Goal: Use online tool/utility: Utilize a website feature to perform a specific function

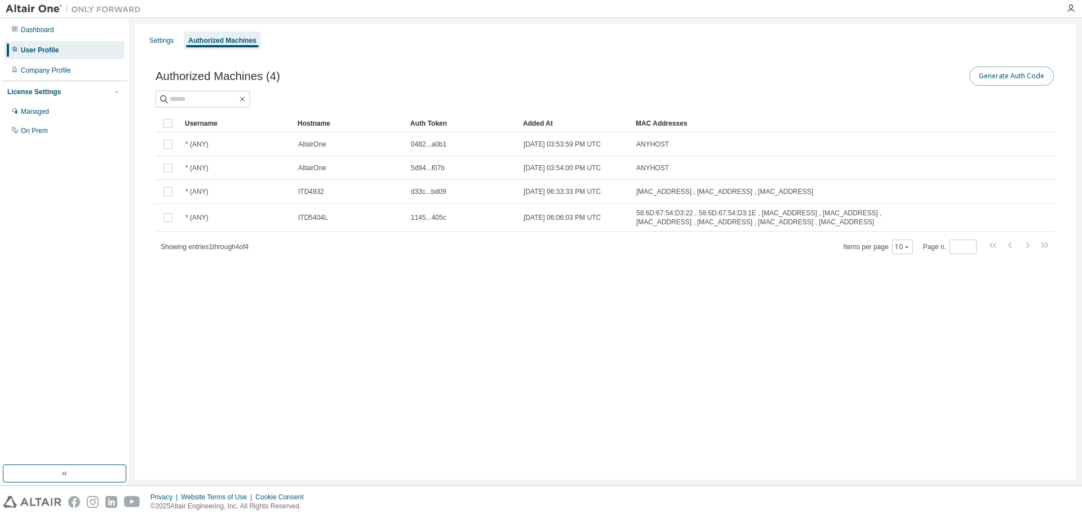
click at [1021, 73] on button "Generate Auth Code" at bounding box center [1011, 75] width 85 height 19
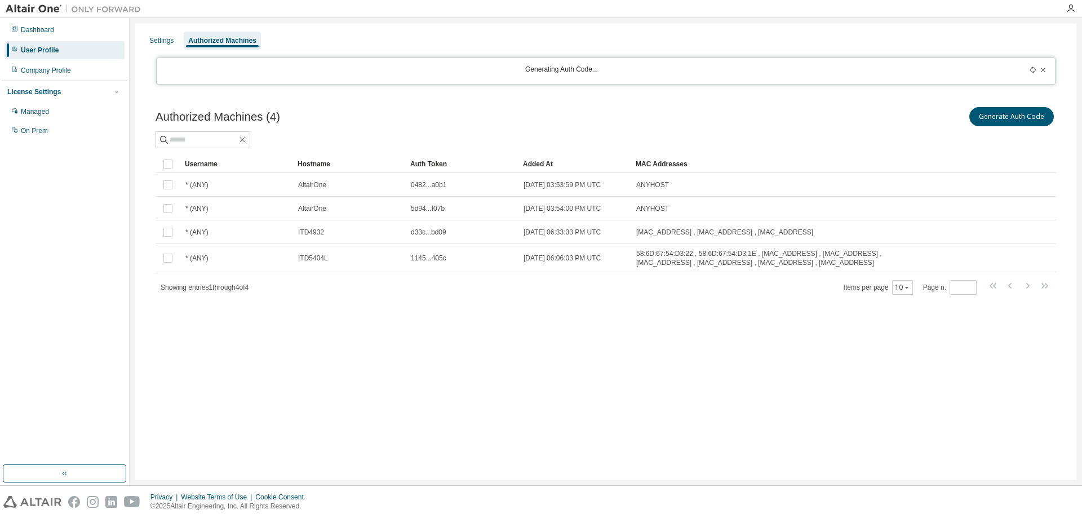
click at [555, 101] on div "Authorized Machines (4) Generate Auth Code Clear Load Save Save As Field Operat…" at bounding box center [605, 207] width 927 height 233
click at [578, 74] on div "Generating Auth Code..." at bounding box center [561, 71] width 797 height 12
click at [1033, 71] on icon at bounding box center [1032, 69] width 7 height 7
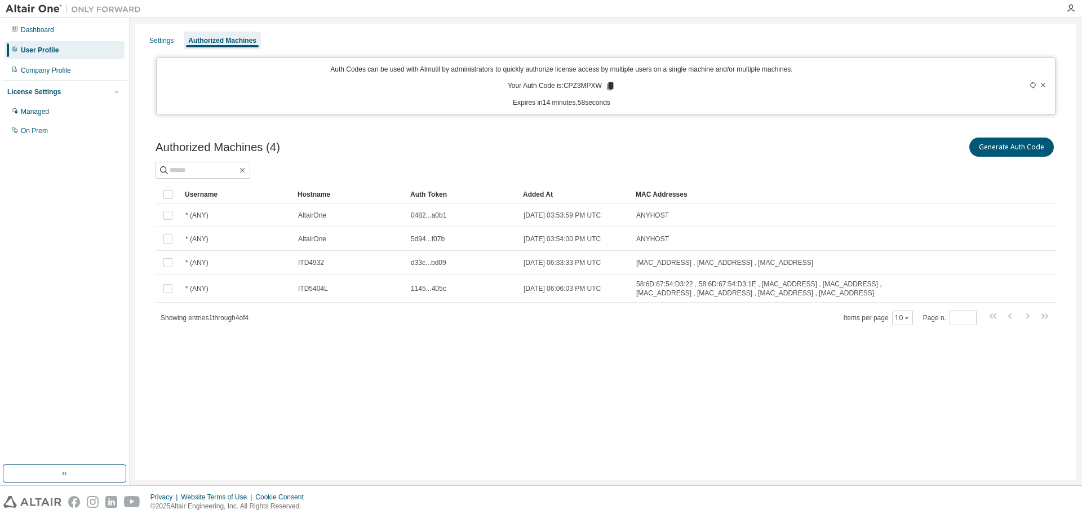
click at [583, 86] on p "Your Auth Code is: CPZ3MPXW" at bounding box center [562, 86] width 108 height 10
copy p "CPZ3MPXW"
click at [1044, 85] on icon at bounding box center [1042, 85] width 7 height 7
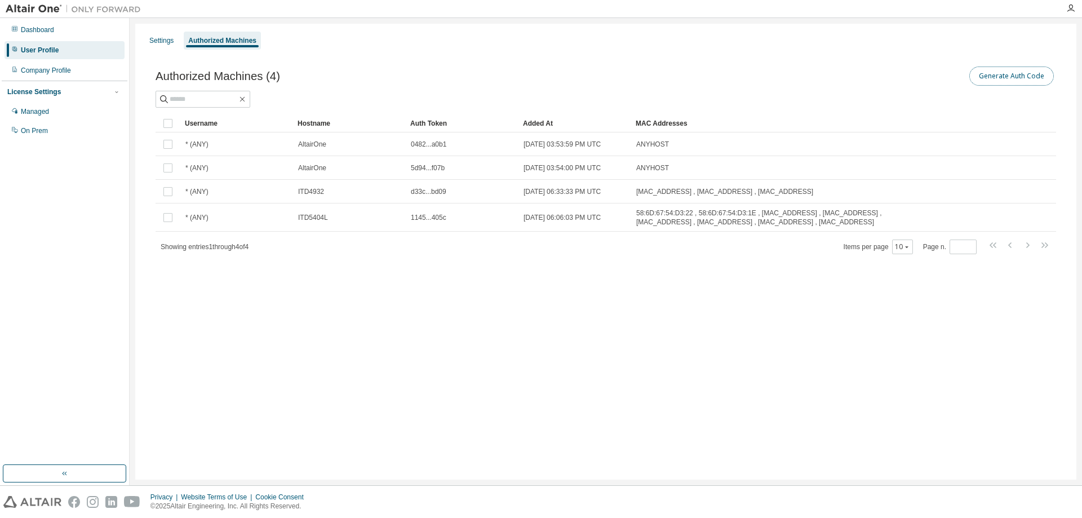
click at [1025, 79] on button "Generate Auth Code" at bounding box center [1011, 75] width 85 height 19
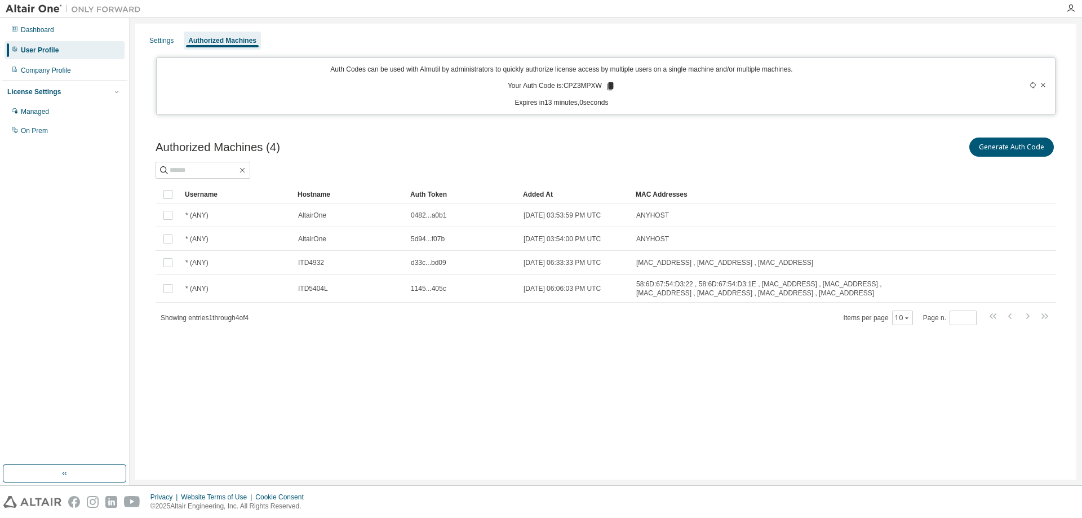
click at [1032, 85] on icon at bounding box center [1032, 85] width 7 height 7
click at [589, 87] on p "Your Auth Code is: CPZ3MPXW" at bounding box center [562, 86] width 108 height 10
click at [589, 87] on p "Your Auth Code is: A6OFFATW" at bounding box center [561, 86] width 105 height 10
copy p "A6OFFATW"
click at [572, 154] on div "Authorized Machines (4) Generate Auth Code" at bounding box center [605, 147] width 900 height 24
